Goal: Task Accomplishment & Management: Manage account settings

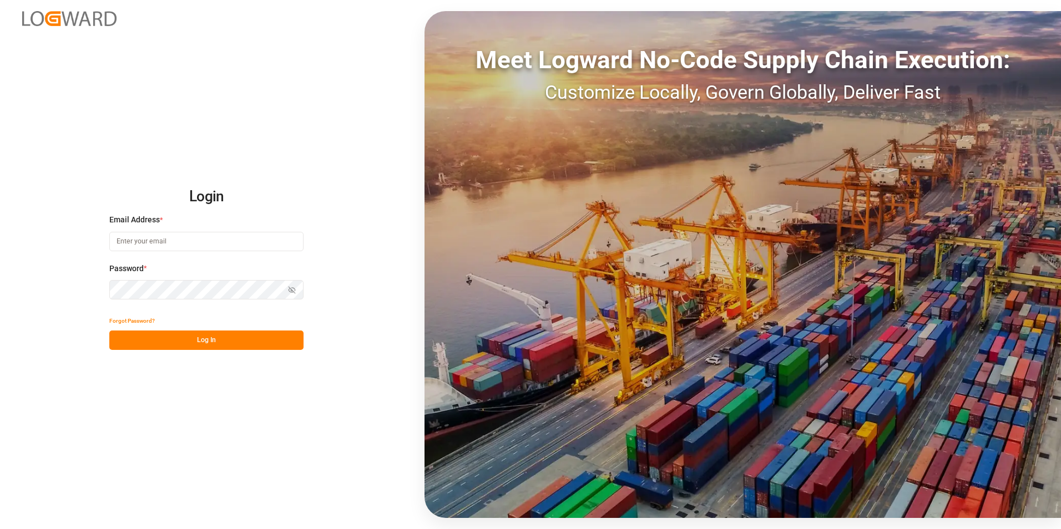
type input "[PERSON_NAME][EMAIL_ADDRESS][DOMAIN_NAME]"
click at [261, 346] on button "Log In" at bounding box center [206, 340] width 194 height 19
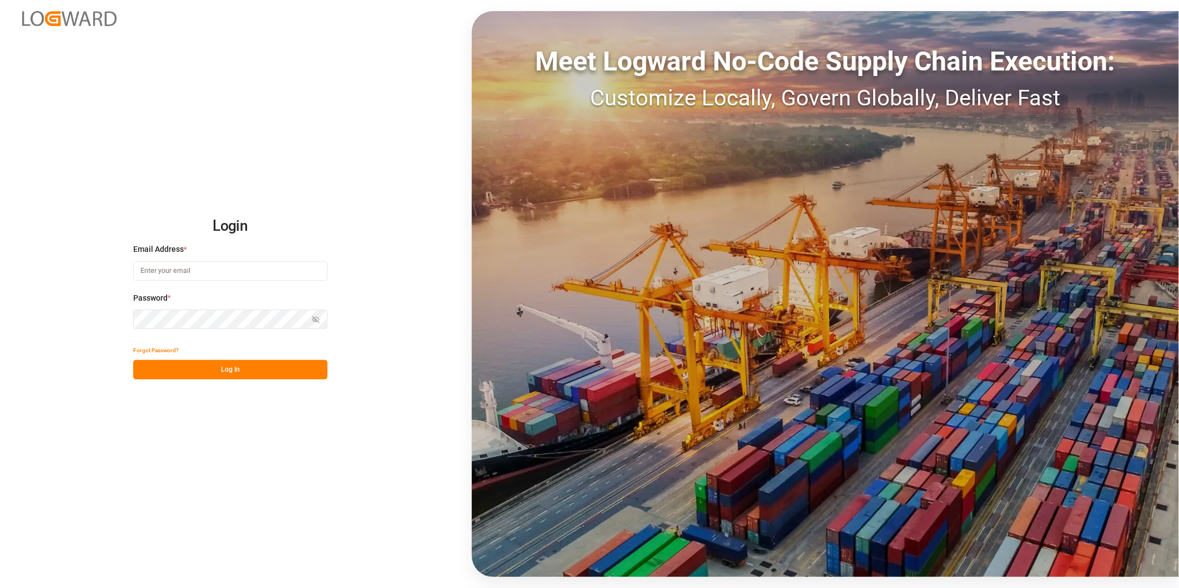
type input "[PERSON_NAME][EMAIL_ADDRESS][DOMAIN_NAME]"
click at [291, 369] on button "Log In" at bounding box center [230, 369] width 194 height 19
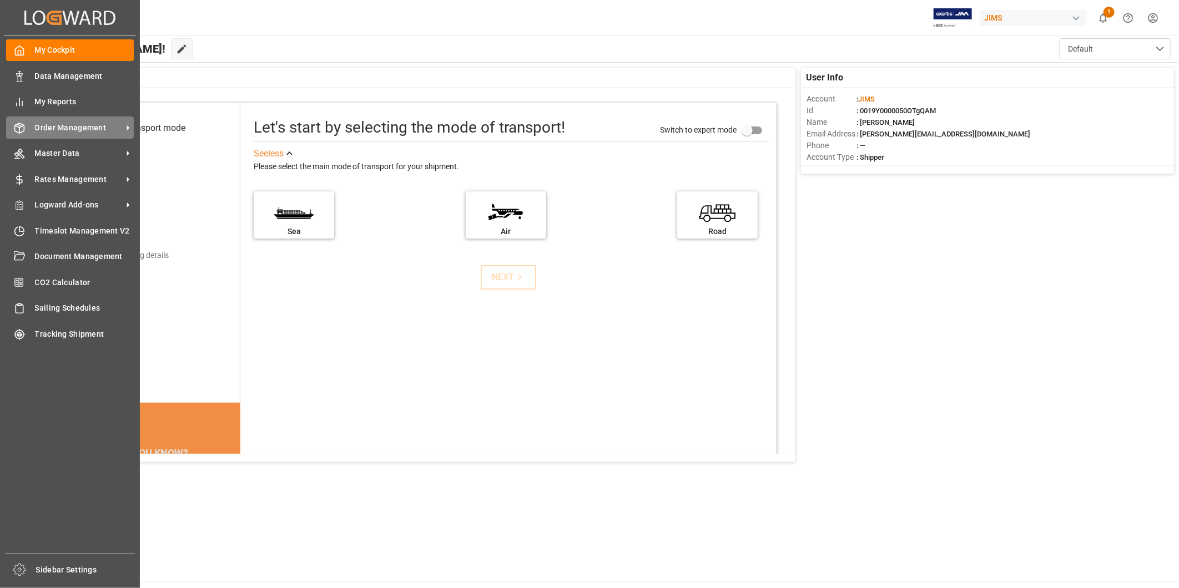
click at [102, 128] on span "Order Management" at bounding box center [79, 128] width 88 height 12
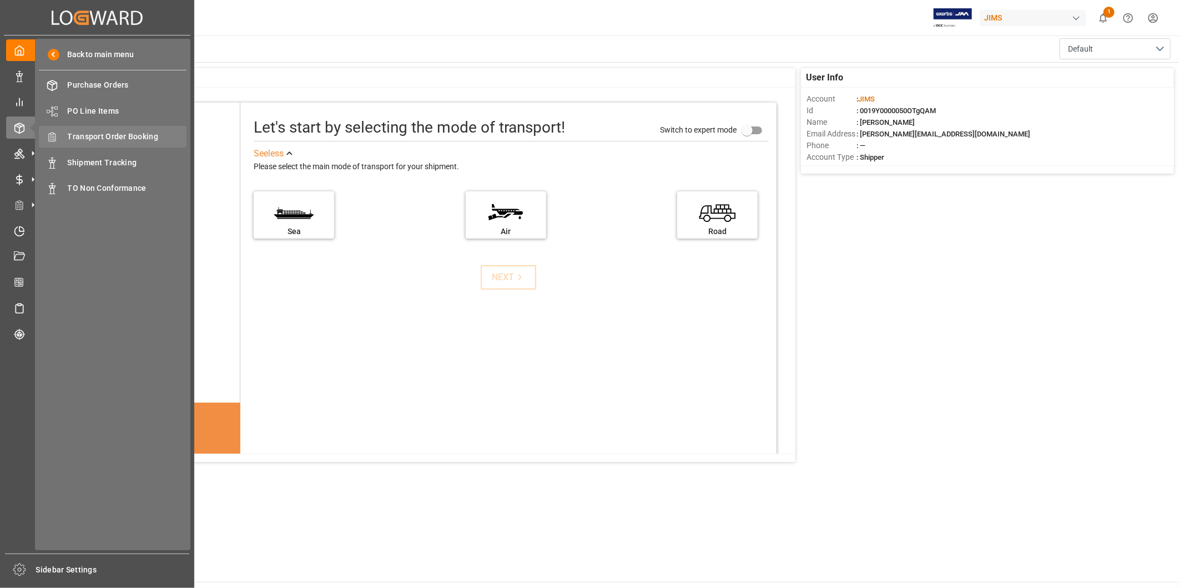
click at [112, 133] on span "Transport Order Booking" at bounding box center [127, 137] width 119 height 12
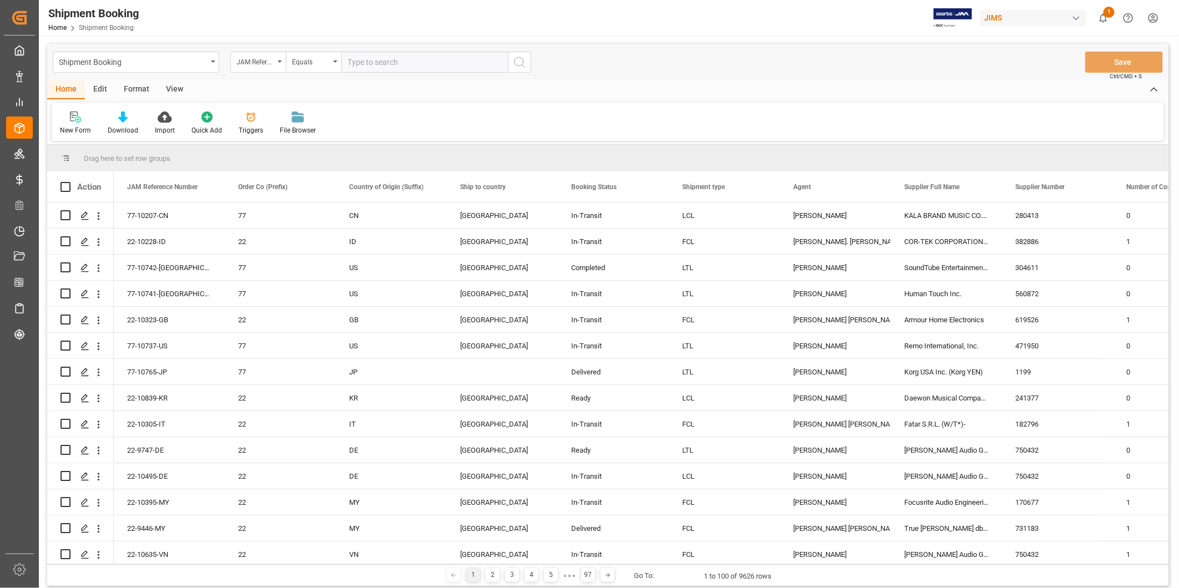
click at [391, 64] on input "text" at bounding box center [424, 62] width 166 height 21
click at [367, 64] on input "text" at bounding box center [424, 62] width 166 height 21
paste input "22-8643-CN"
type input "22-8643-CN"
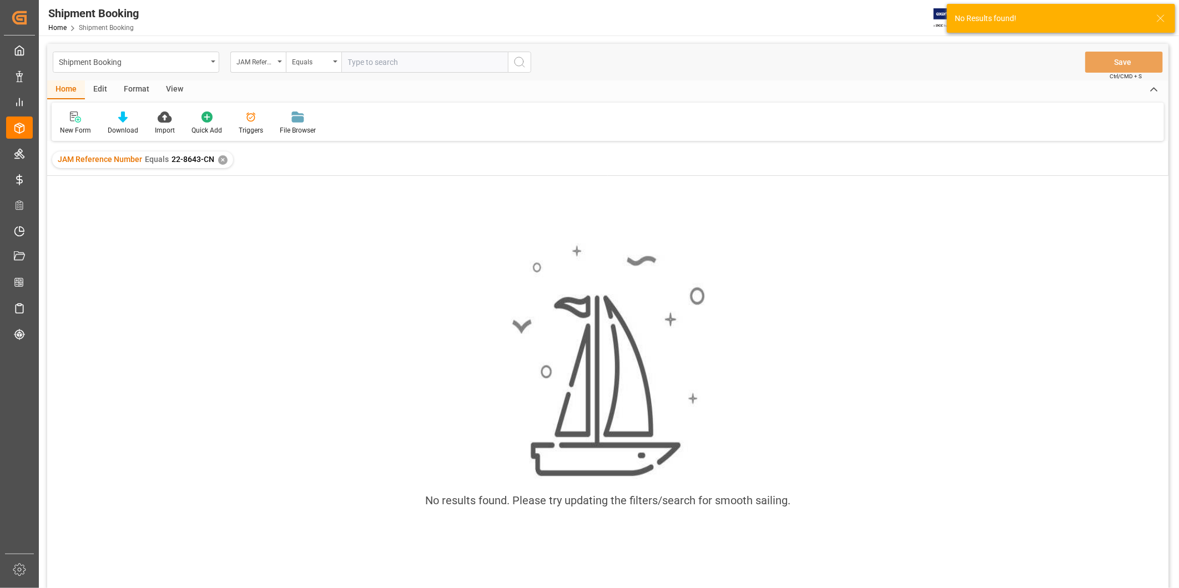
click at [226, 157] on div "✕" at bounding box center [222, 159] width 9 height 9
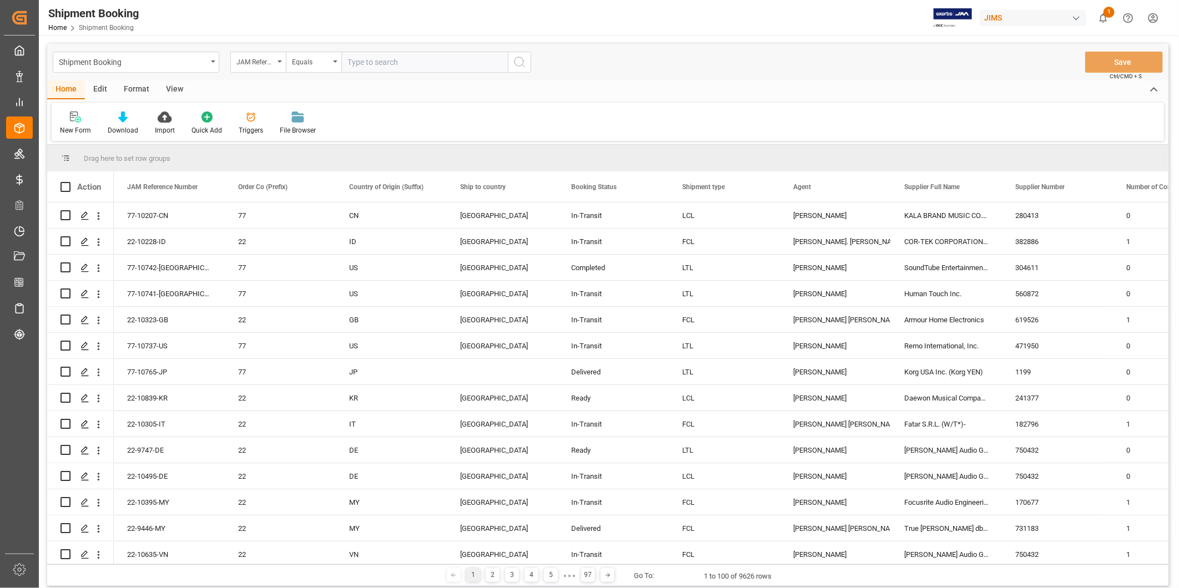
click at [369, 64] on input "text" at bounding box center [424, 62] width 166 height 21
paste input "22-8643-CN"
type input "22-8643-CN"
click at [522, 60] on icon "search button" at bounding box center [519, 61] width 13 height 13
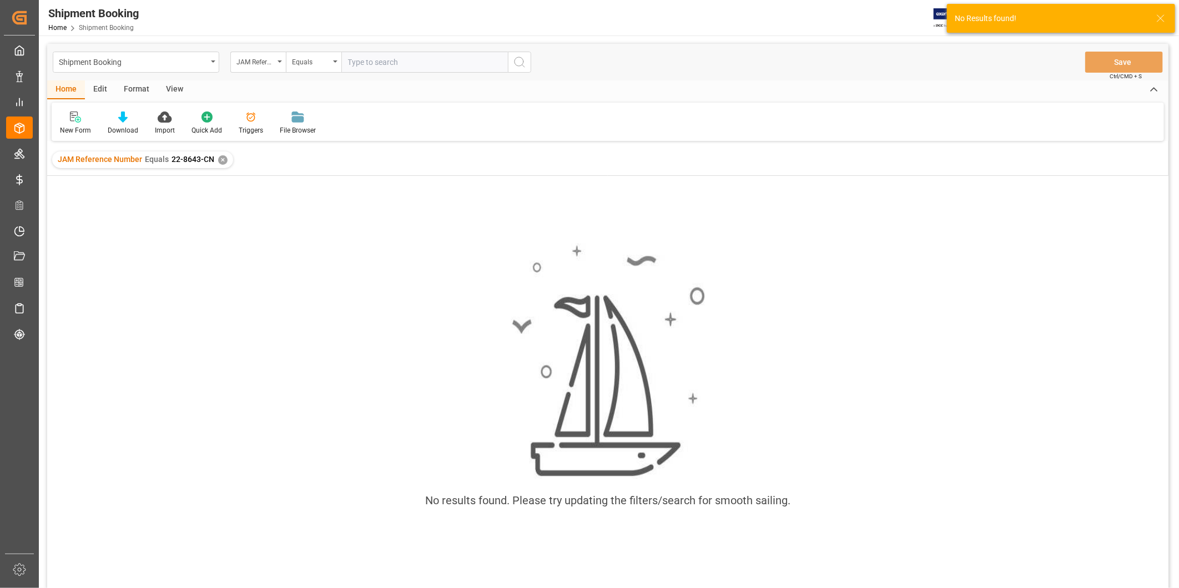
click at [221, 159] on div "✕" at bounding box center [222, 159] width 9 height 9
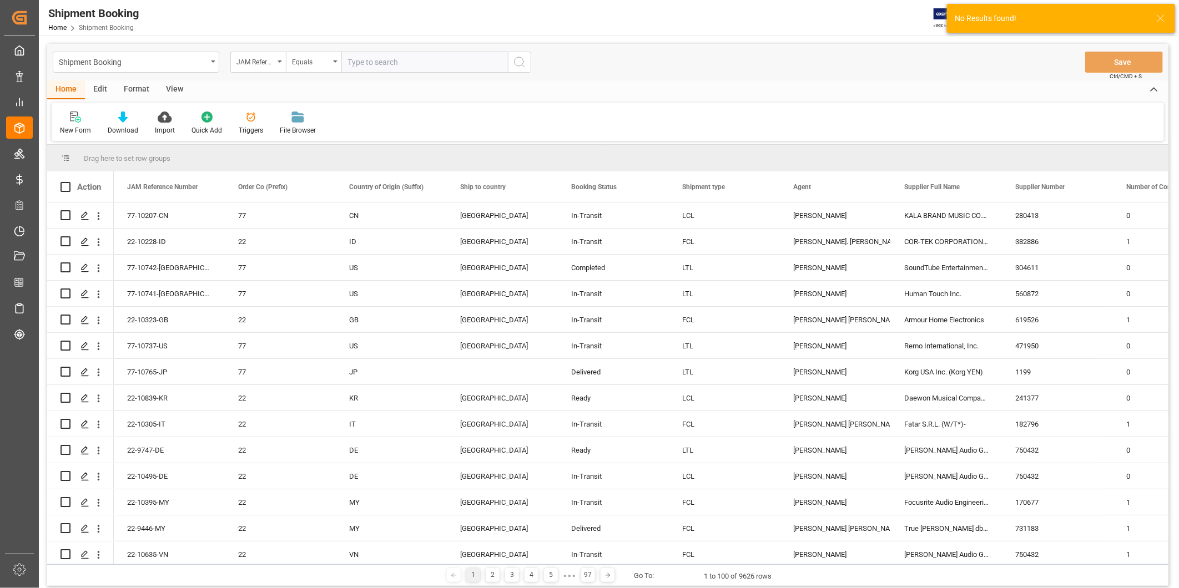
click at [367, 67] on input "text" at bounding box center [424, 62] width 166 height 21
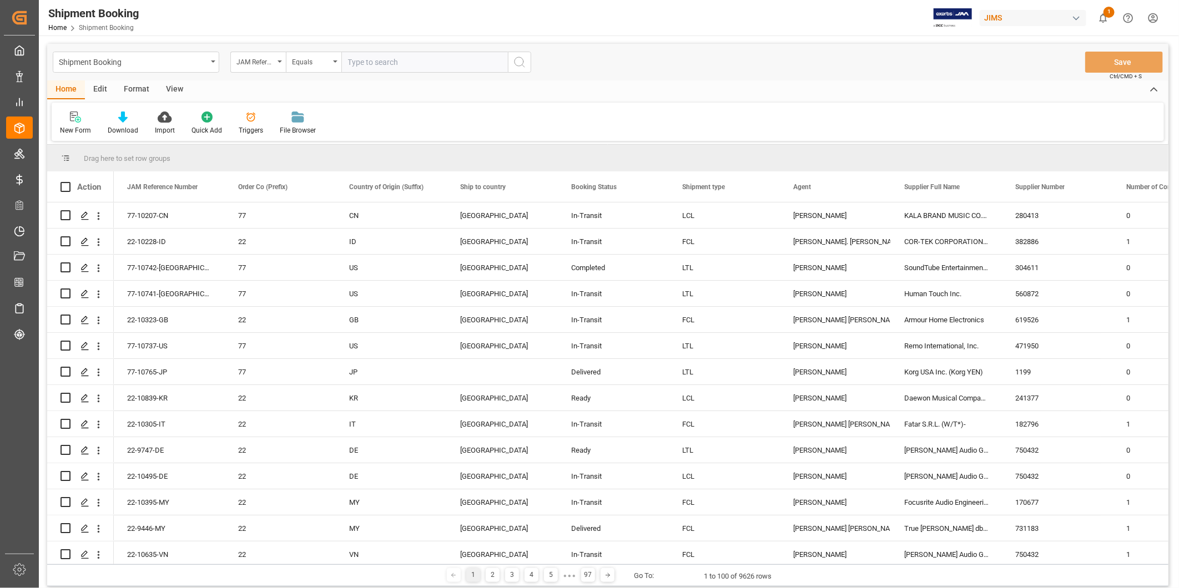
paste input "22-8643-CN"
type input "22-8643-CN"
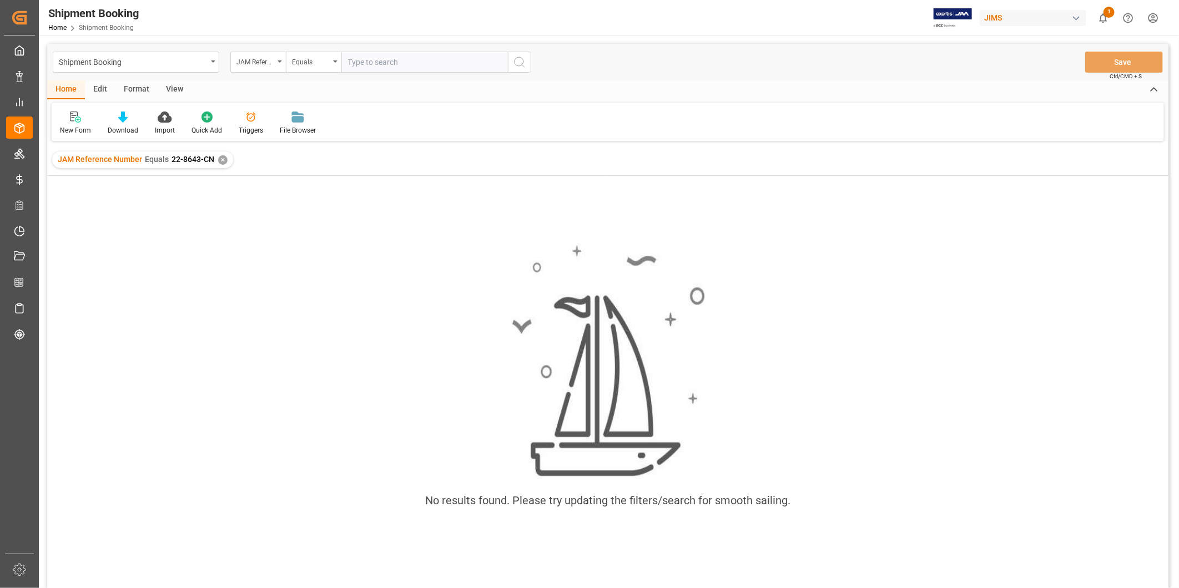
click at [528, 103] on div "New Form Download Import Quick Add Triggers File Browser" at bounding box center [608, 122] width 1112 height 38
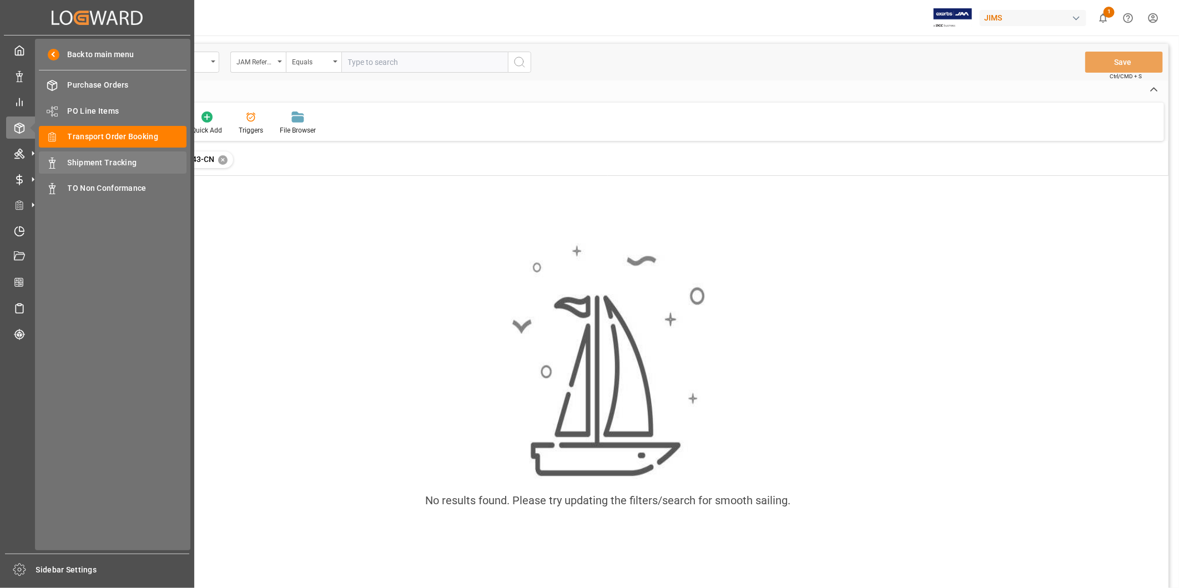
click at [120, 161] on span "Shipment Tracking" at bounding box center [127, 163] width 119 height 12
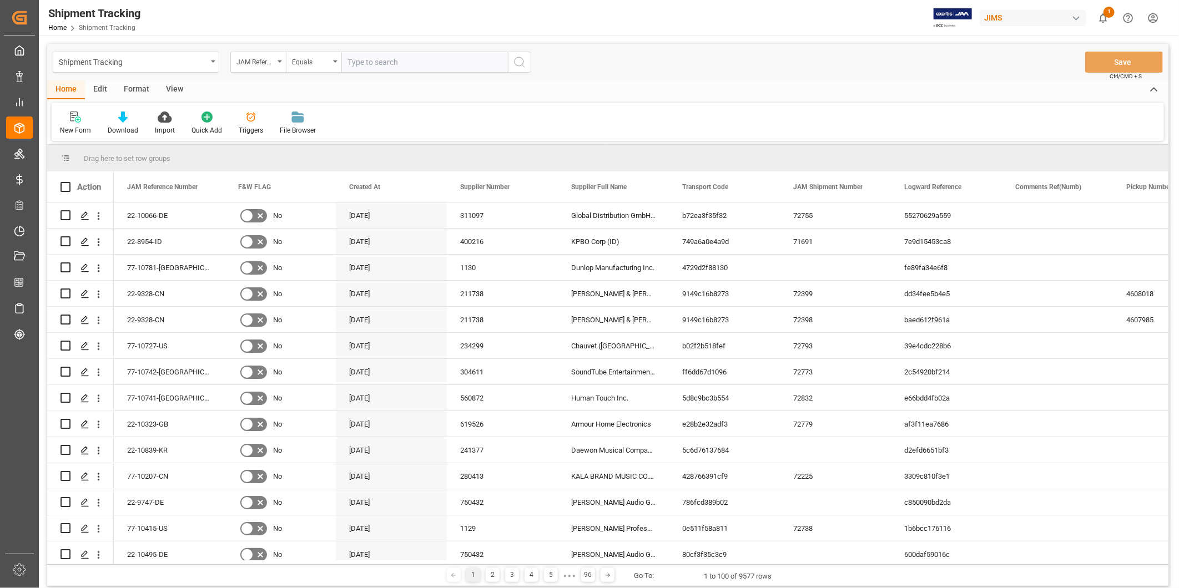
click at [436, 71] on input "text" at bounding box center [424, 62] width 166 height 21
paste input "22-8643-CN"
type input "22-8643-CN"
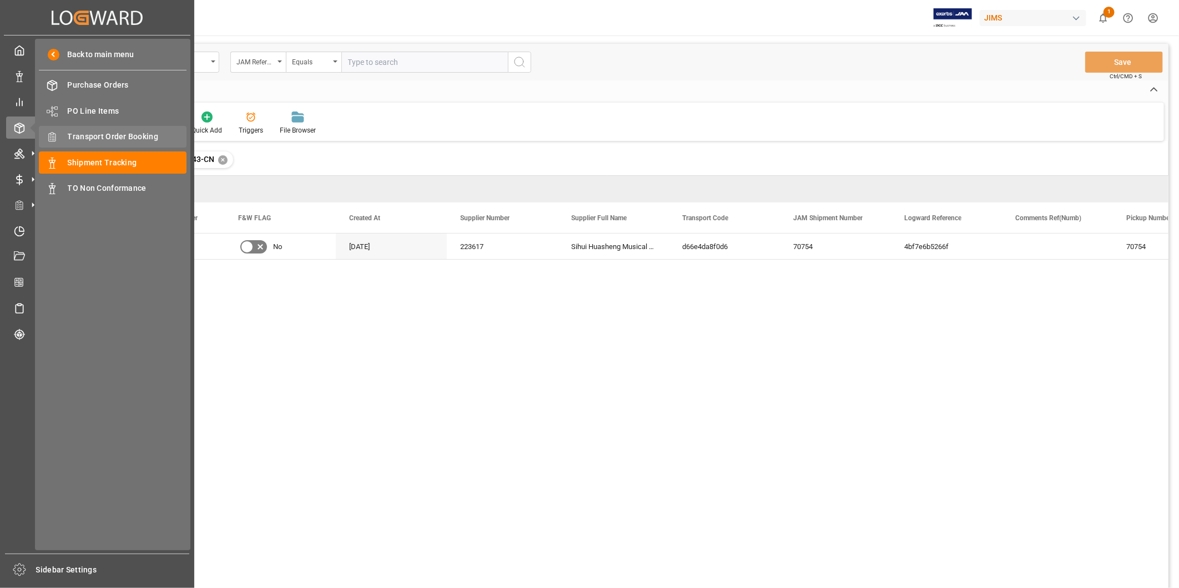
click at [85, 133] on span "Transport Order Booking" at bounding box center [127, 137] width 119 height 12
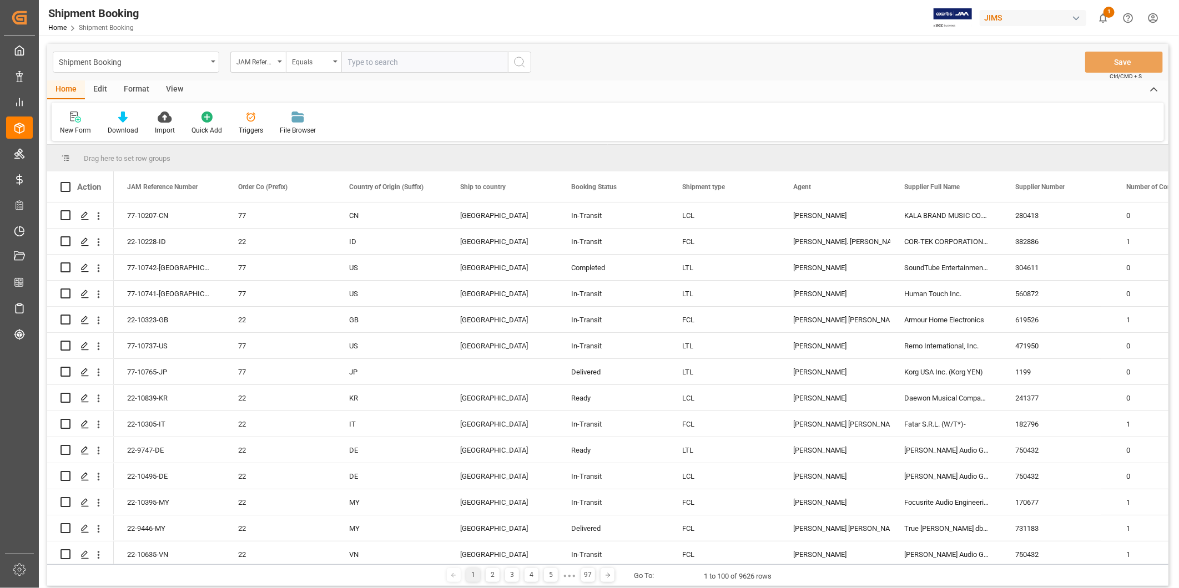
click at [392, 63] on input "text" at bounding box center [424, 62] width 166 height 21
paste input "22-8643-CN"
type input "22-8643-CN"
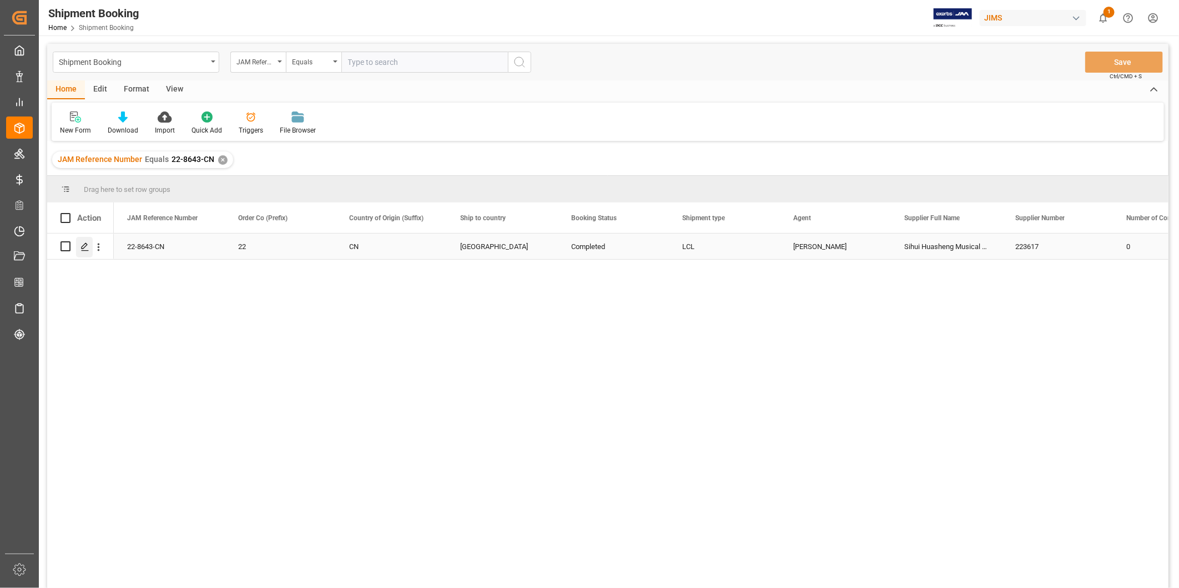
click at [87, 245] on icon "Press SPACE to select this row." at bounding box center [84, 246] width 9 height 9
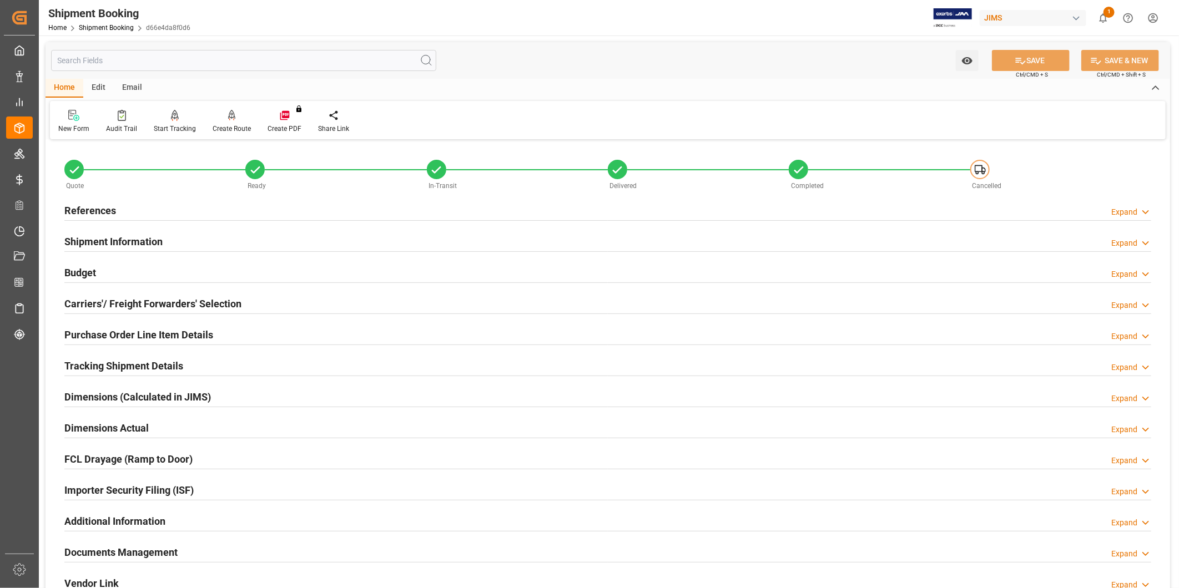
type input "0"
type input "6577.92"
click at [137, 272] on div "Budget Expand" at bounding box center [607, 271] width 1086 height 21
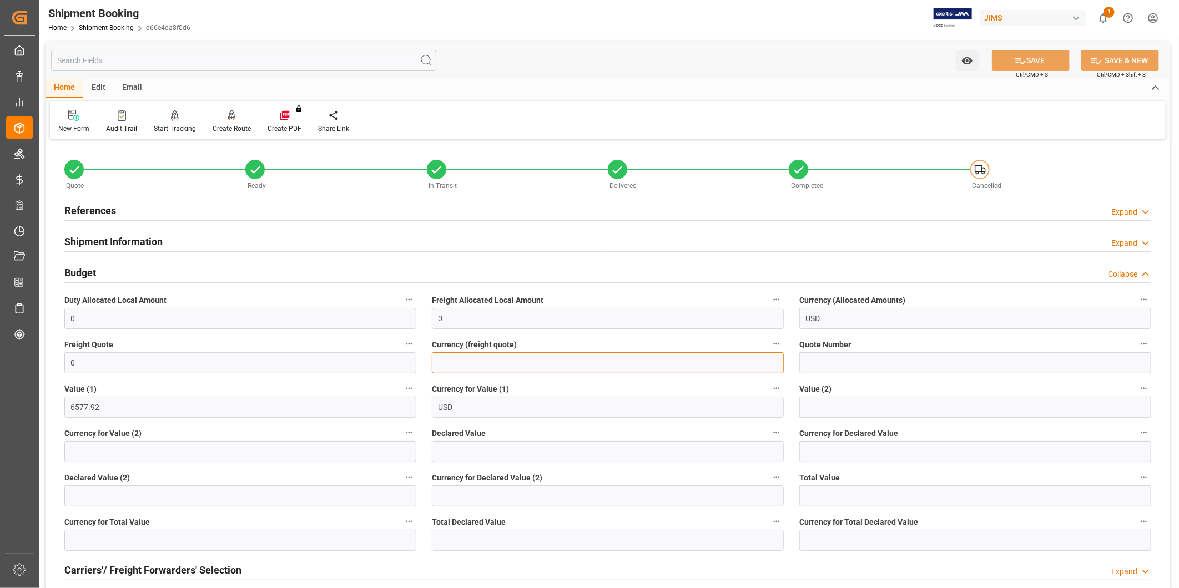
click at [467, 363] on input at bounding box center [608, 362] width 352 height 21
type input "USD"
click at [593, 298] on label "Freight Allocated Local Amount" at bounding box center [608, 300] width 352 height 16
click at [769, 298] on button "Freight Allocated Local Amount" at bounding box center [776, 299] width 14 height 14
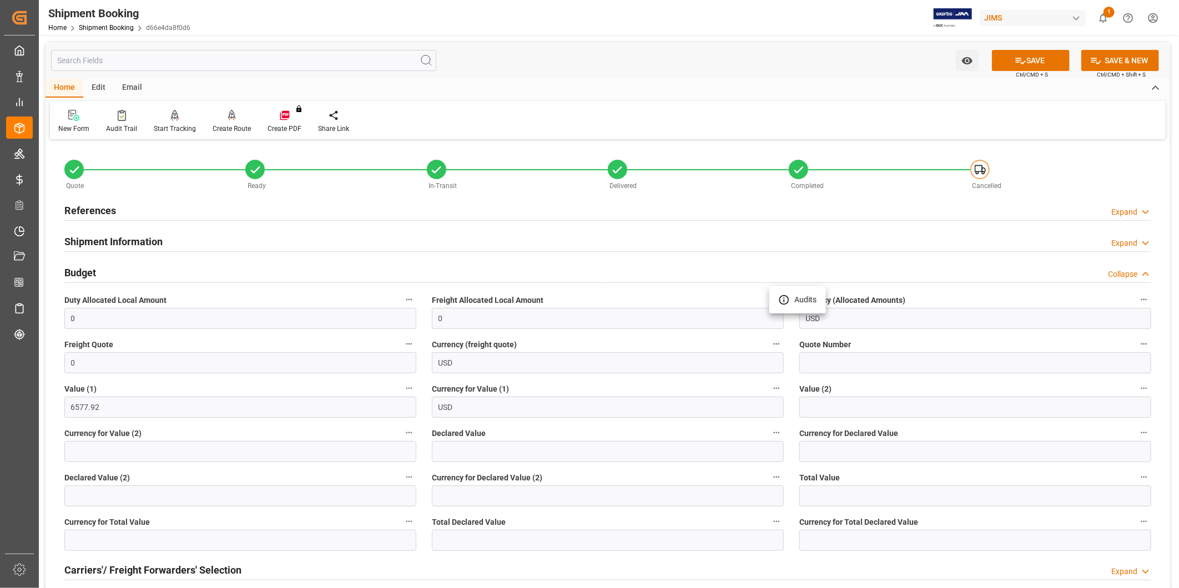
click at [1036, 71] on div at bounding box center [589, 294] width 1179 height 588
click at [1039, 64] on button "SAVE" at bounding box center [1031, 60] width 78 height 21
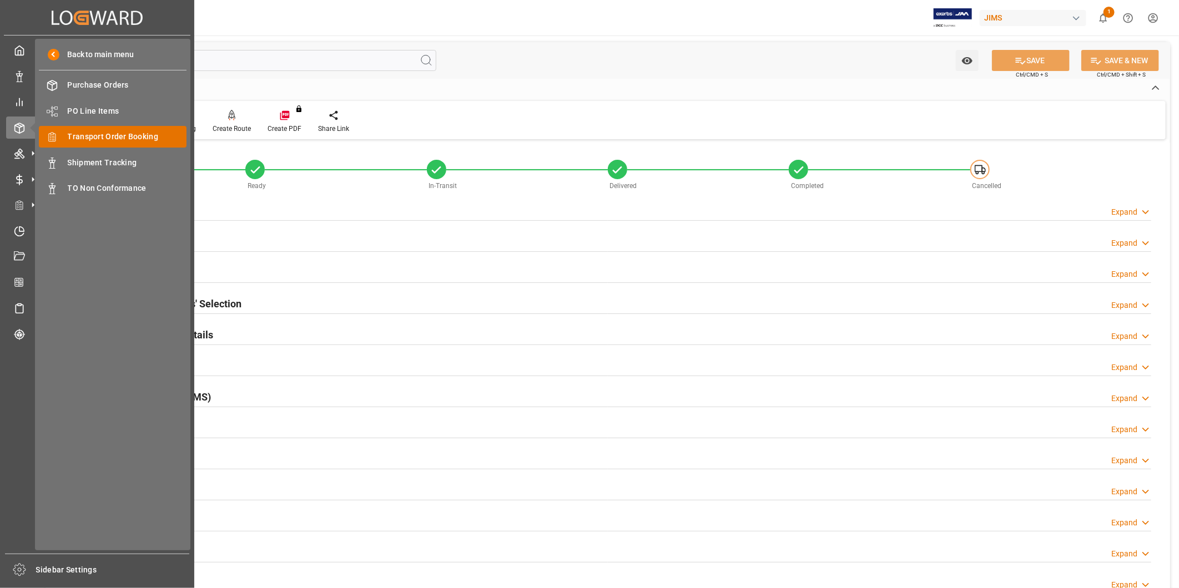
click at [112, 135] on span "Transport Order Booking" at bounding box center [127, 137] width 119 height 12
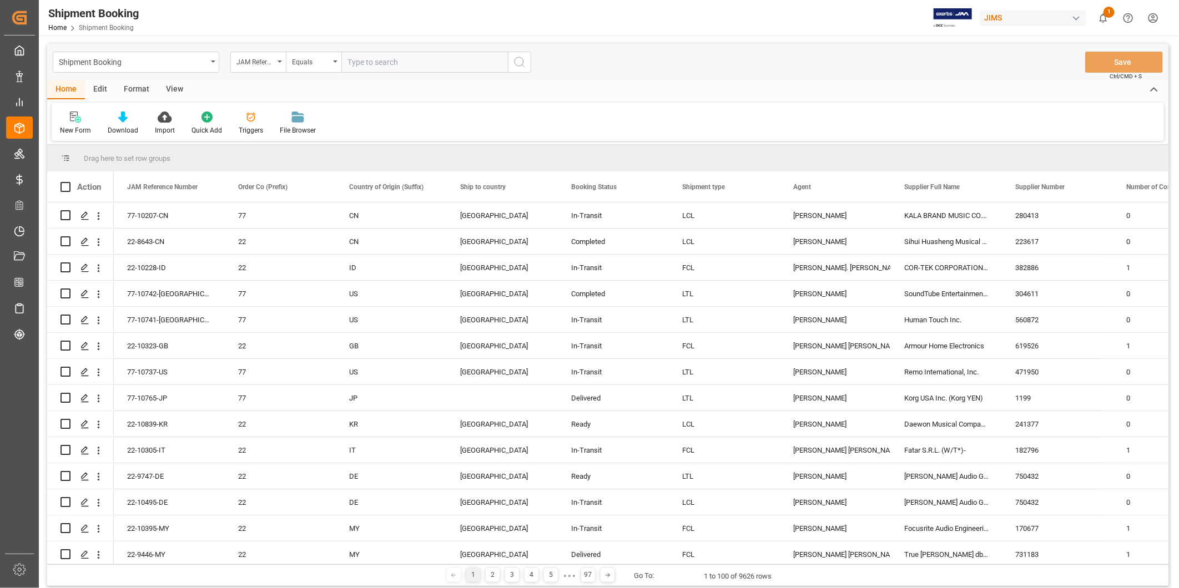
click at [373, 65] on input "text" at bounding box center [424, 62] width 166 height 21
click at [385, 63] on input "text" at bounding box center [424, 62] width 166 height 21
type input "22-9244-CN"
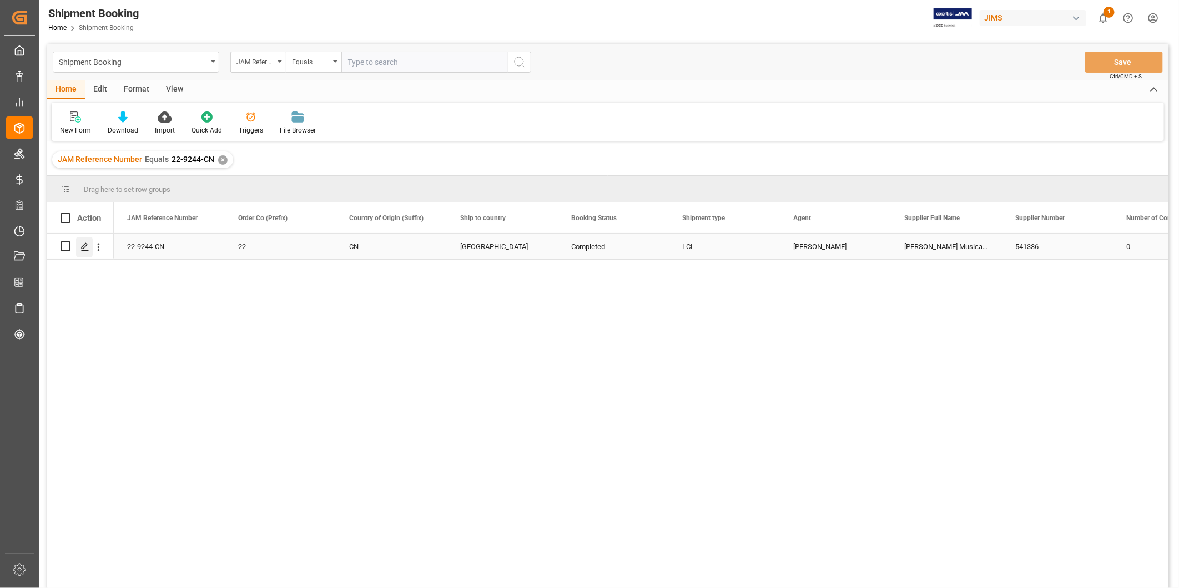
click at [87, 247] on icon "Press SPACE to select this row." at bounding box center [84, 246] width 9 height 9
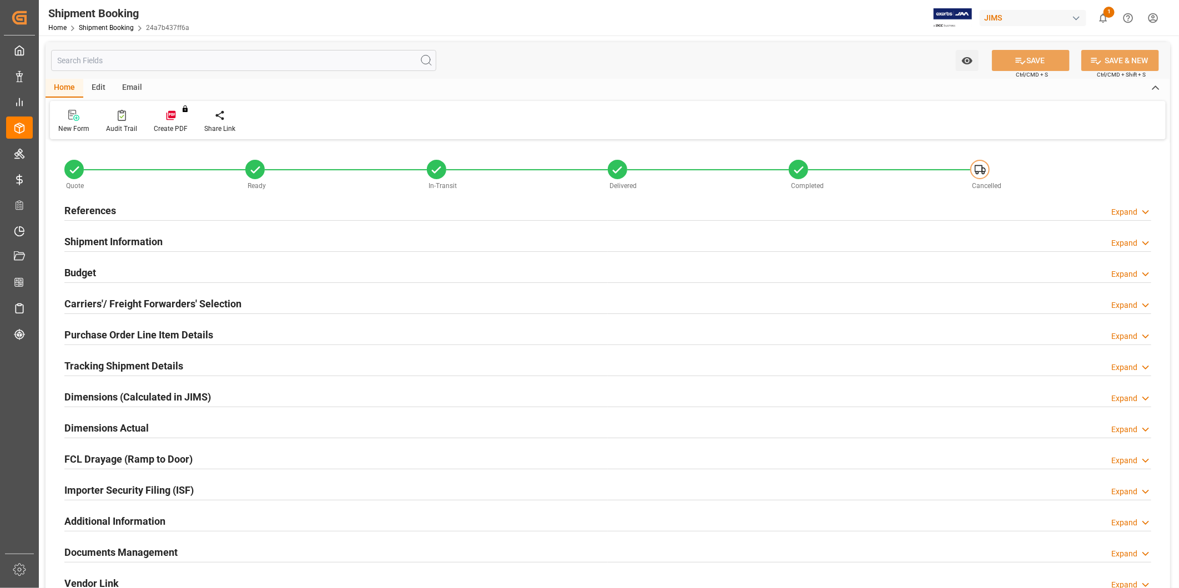
type input "0"
type input "1872"
click at [136, 272] on div "Budget Expand" at bounding box center [607, 271] width 1086 height 21
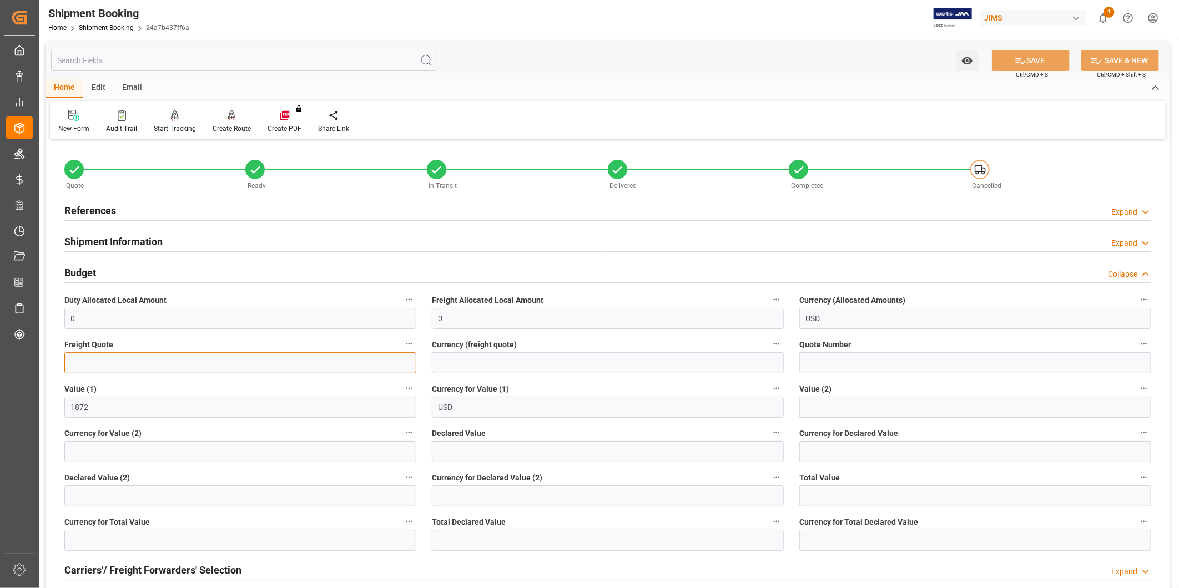
click at [269, 372] on input "text" at bounding box center [240, 362] width 352 height 21
type input "0"
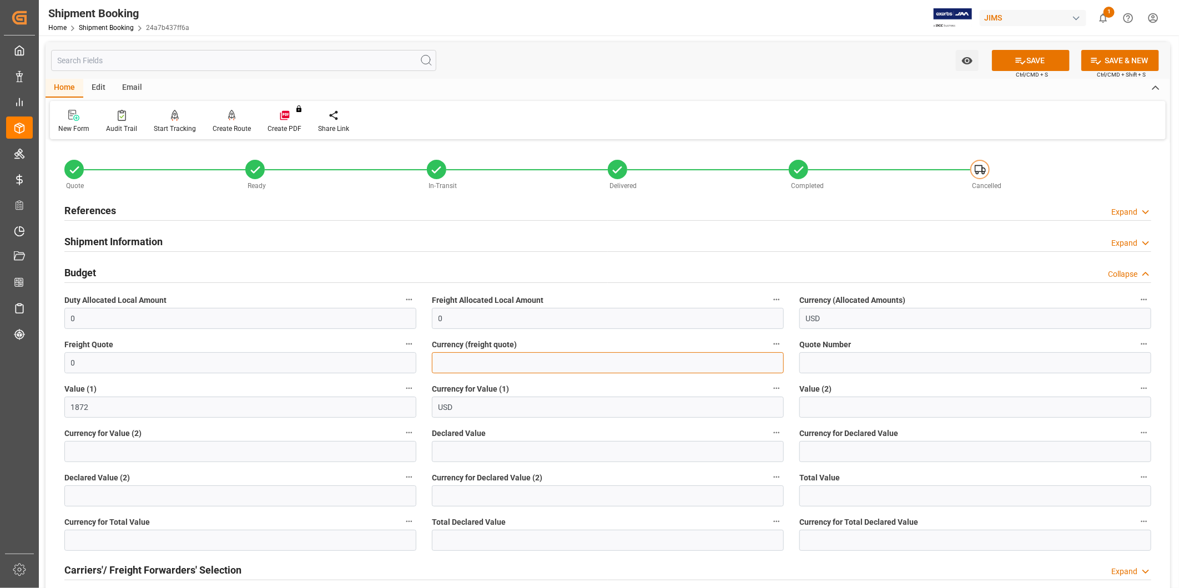
click at [462, 363] on input at bounding box center [608, 362] width 352 height 21
type input "USD"
click at [1013, 67] on button "SAVE" at bounding box center [1031, 60] width 78 height 21
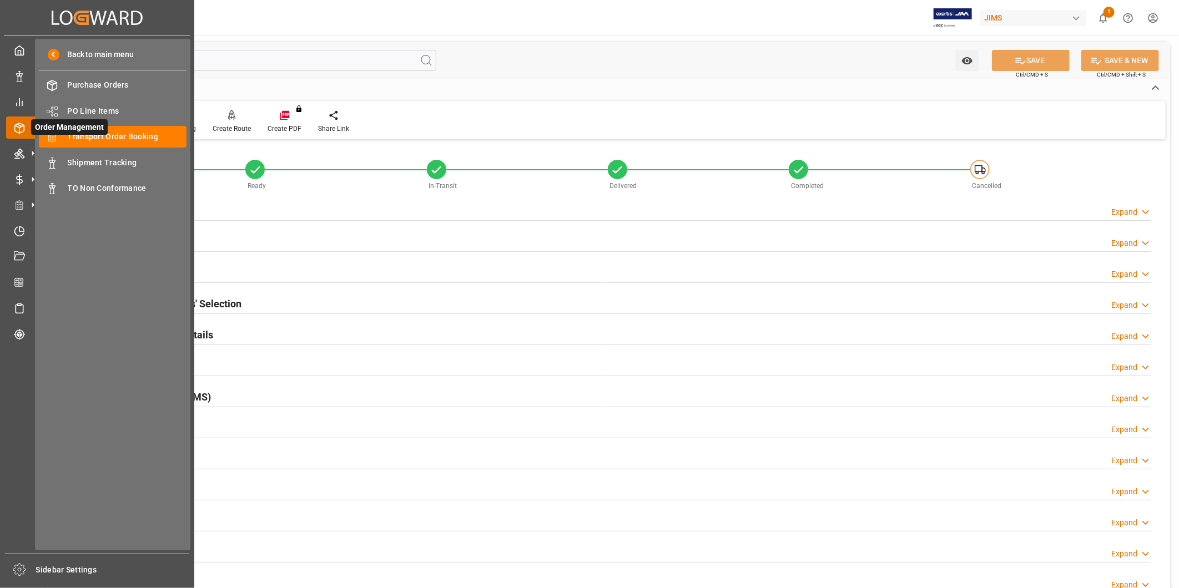
click at [95, 133] on span "Order Management" at bounding box center [69, 127] width 77 height 16
click at [96, 133] on span "Order Management" at bounding box center [69, 127] width 77 height 16
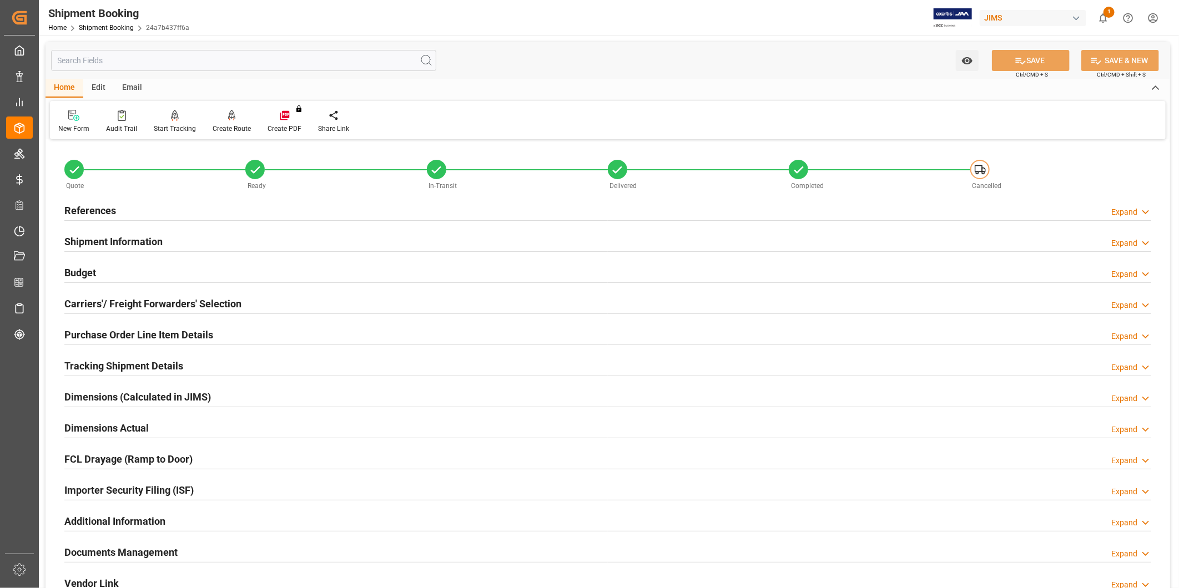
click at [325, 68] on input "text" at bounding box center [243, 60] width 385 height 21
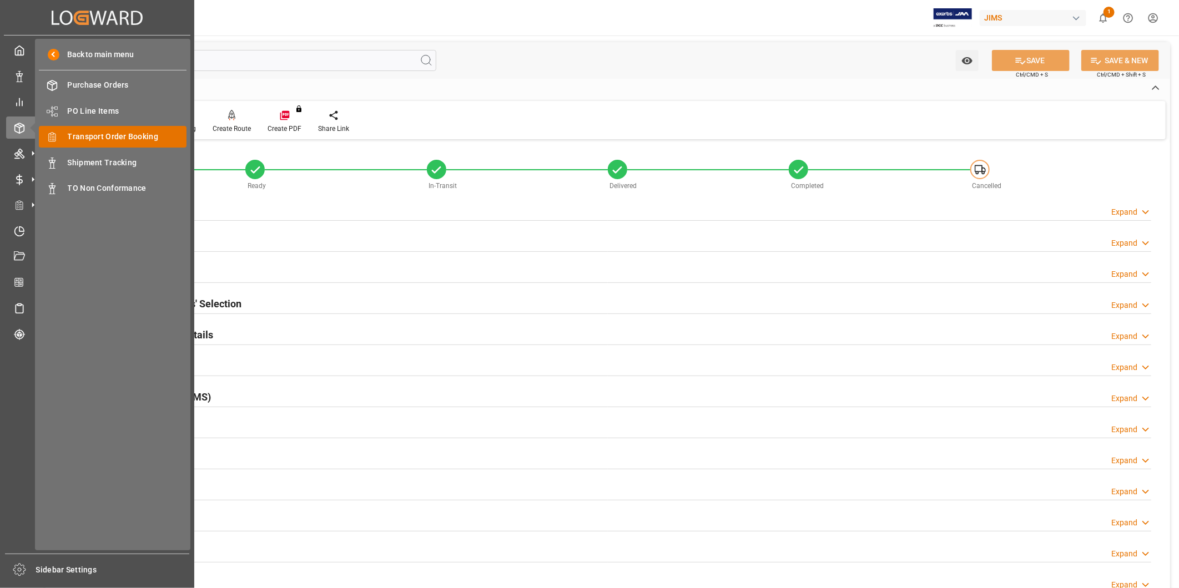
click at [98, 137] on span "Transport Order Booking" at bounding box center [127, 137] width 119 height 12
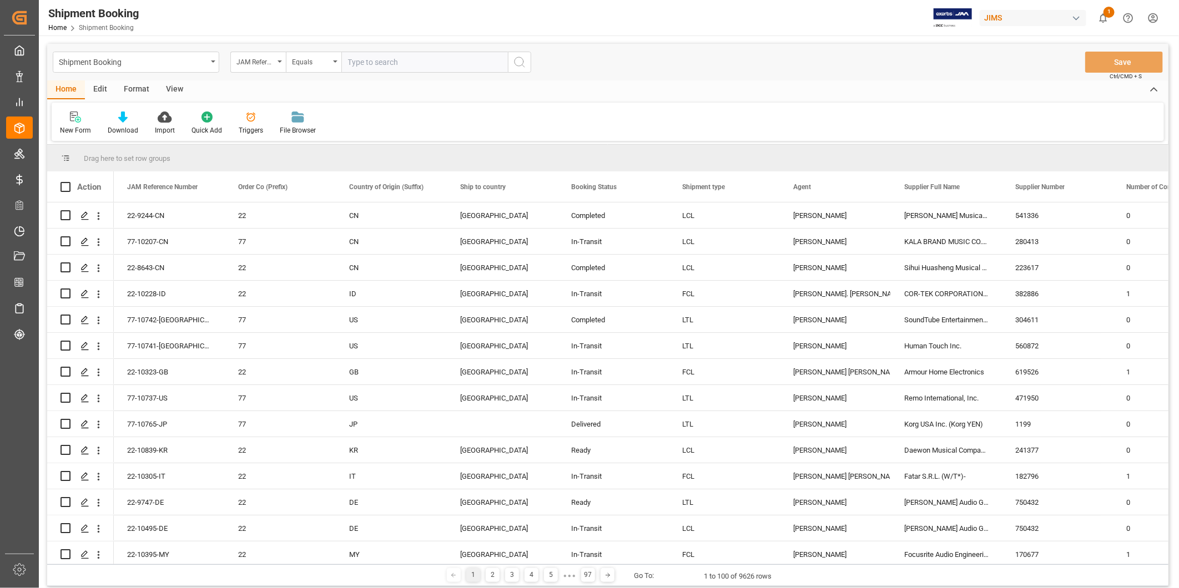
click at [428, 71] on input "text" at bounding box center [424, 62] width 166 height 21
click at [446, 59] on input "text" at bounding box center [424, 62] width 166 height 21
paste input "22-9305-CN"
type input "22-9305-CN"
click at [519, 65] on icon "search button" at bounding box center [519, 61] width 13 height 13
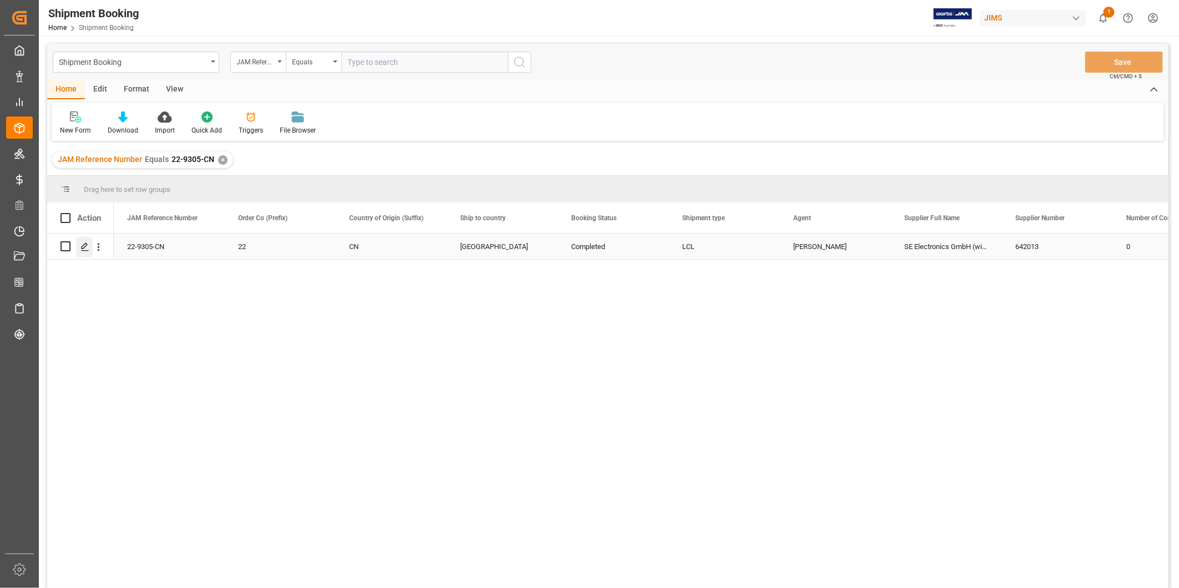
click at [89, 251] on icon "Press SPACE to select this row." at bounding box center [84, 246] width 9 height 9
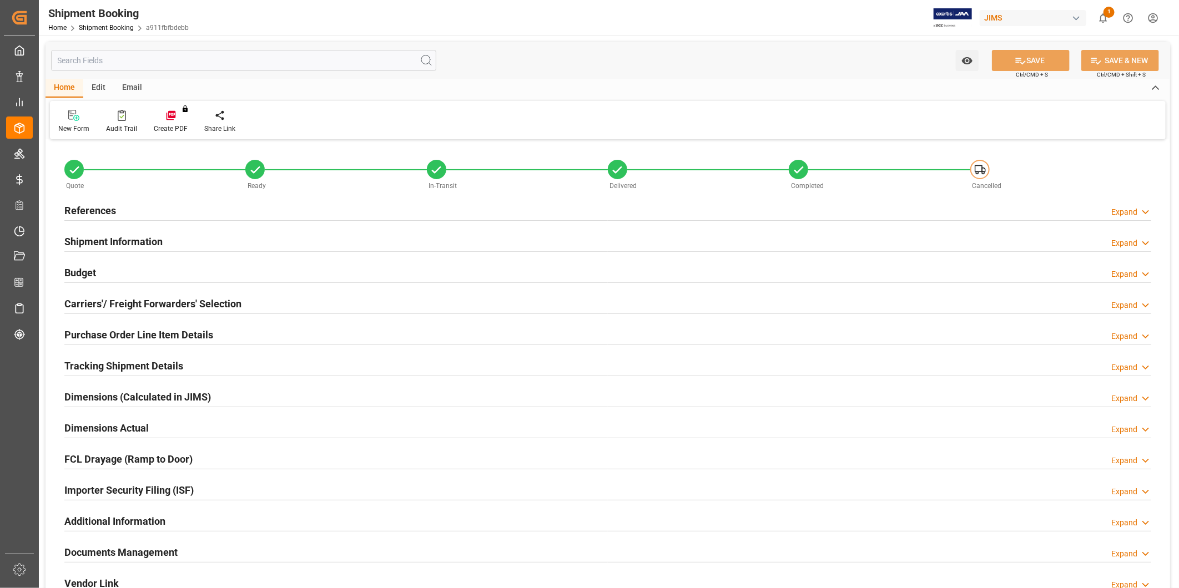
type input "23.4045"
type input "180.2505"
type input "0"
type input "27885.55"
click at [182, 302] on h2 "Carriers'/ Freight Forwarders' Selection" at bounding box center [152, 303] width 177 height 15
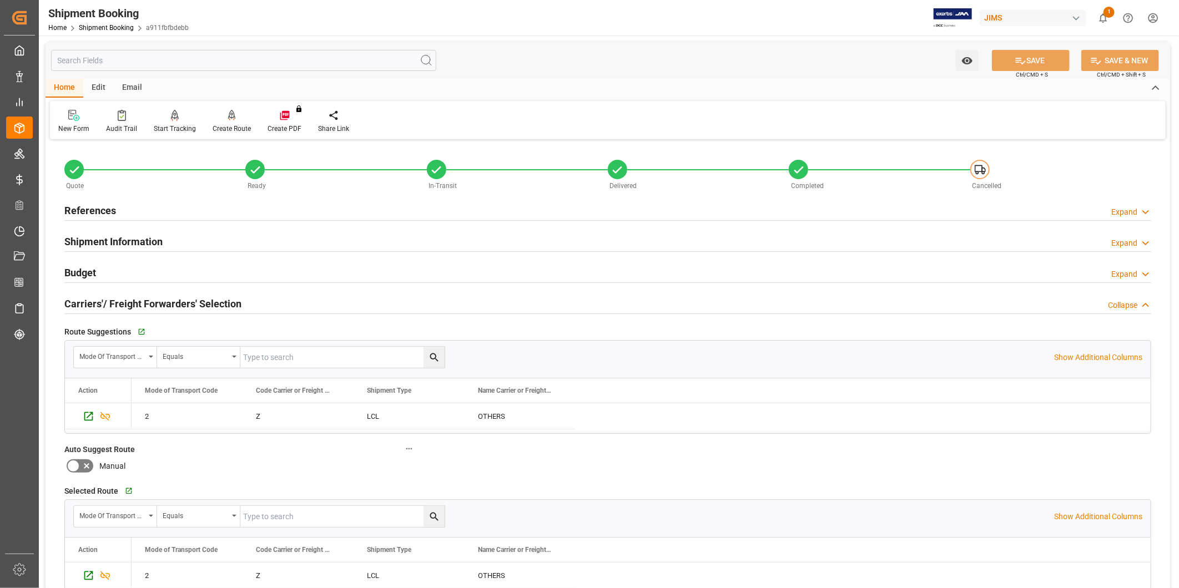
click at [168, 302] on h2 "Carriers'/ Freight Forwarders' Selection" at bounding box center [152, 303] width 177 height 15
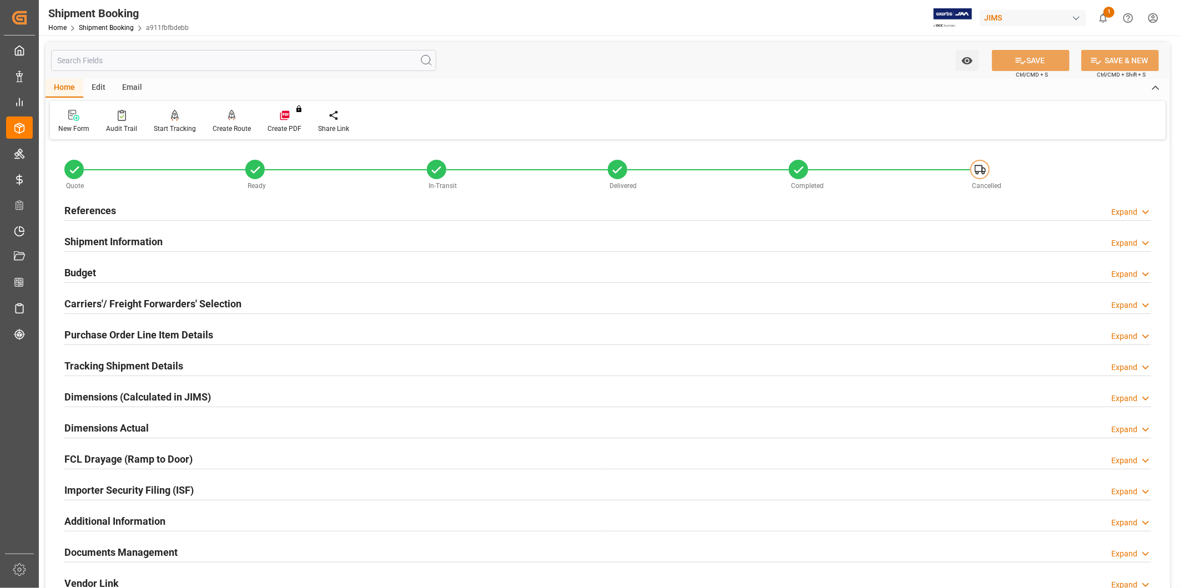
click at [154, 273] on div "Budget Expand" at bounding box center [607, 271] width 1086 height 21
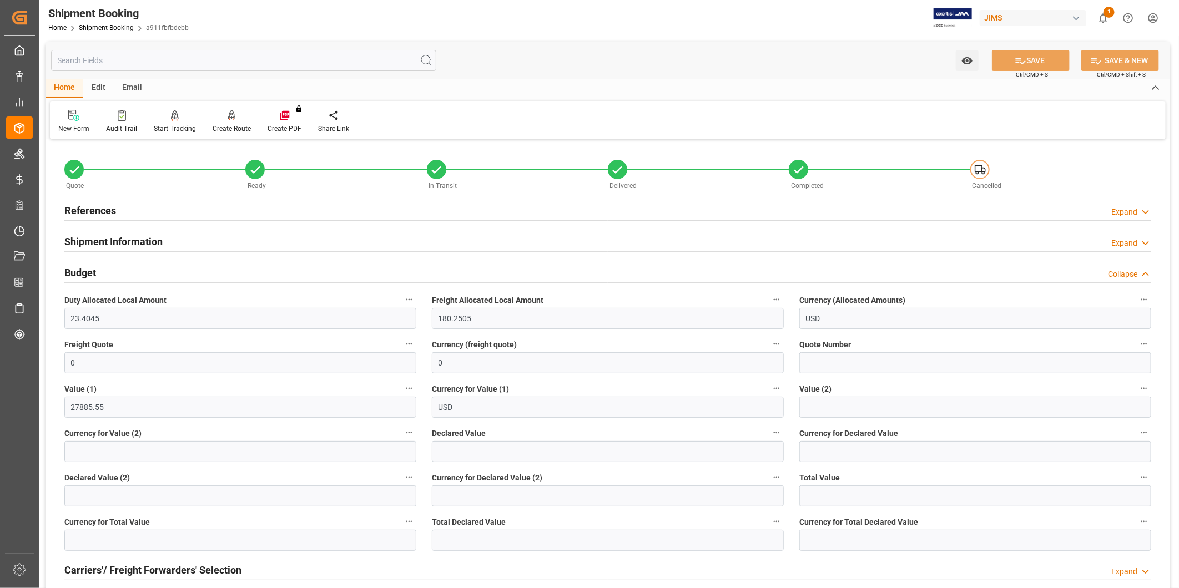
click at [1110, 12] on span "1" at bounding box center [1108, 12] width 11 height 11
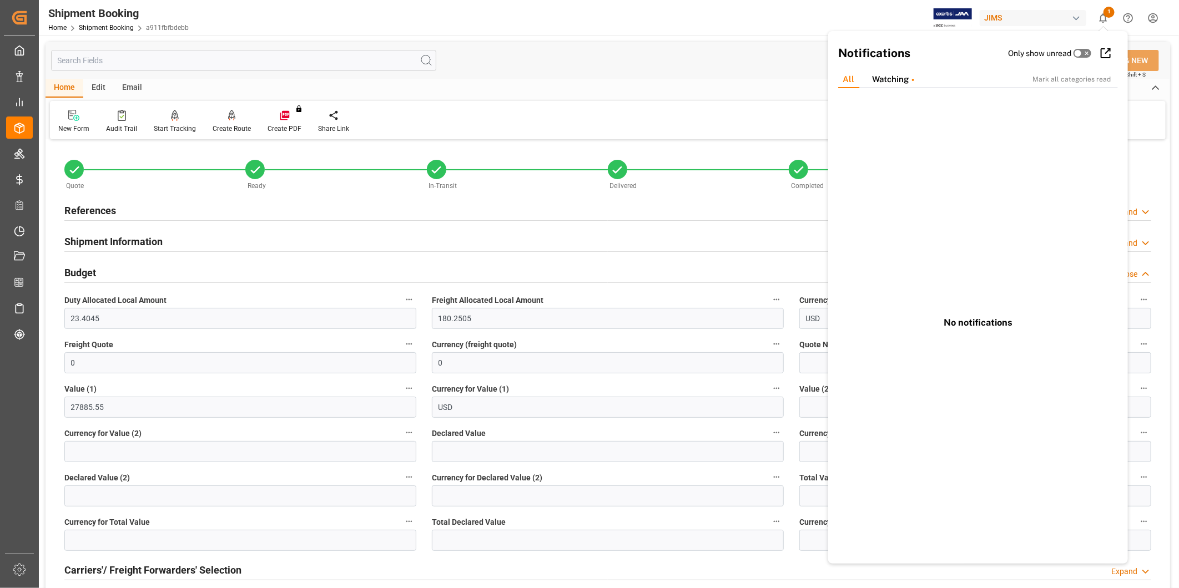
click at [670, 87] on div "Home Edit Email" at bounding box center [607, 88] width 1124 height 19
